Goal: Task Accomplishment & Management: Manage account settings

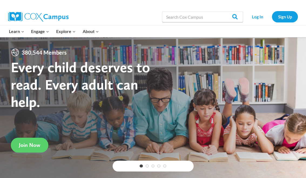
click at [255, 24] on div "Log In Sign Up" at bounding box center [272, 16] width 52 height 17
click at [257, 21] on link "Log In" at bounding box center [258, 16] width 24 height 11
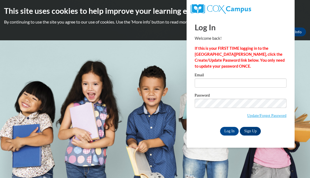
type input "[EMAIL_ADDRESS][DOMAIN_NAME]"
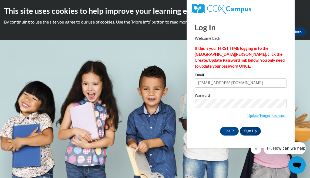
click at [190, 128] on div "Log In Welcome back! If this is your FIRST TIME logging in to the [GEOGRAPHIC_D…" at bounding box center [241, 81] width 116 height 131
click at [60, 77] on body "This site uses cookies to help improve your learning experience. By continuing …" at bounding box center [155, 89] width 310 height 178
click at [258, 150] on icon "Close message from company" at bounding box center [256, 148] width 4 height 4
